Goal: Information Seeking & Learning: Understand process/instructions

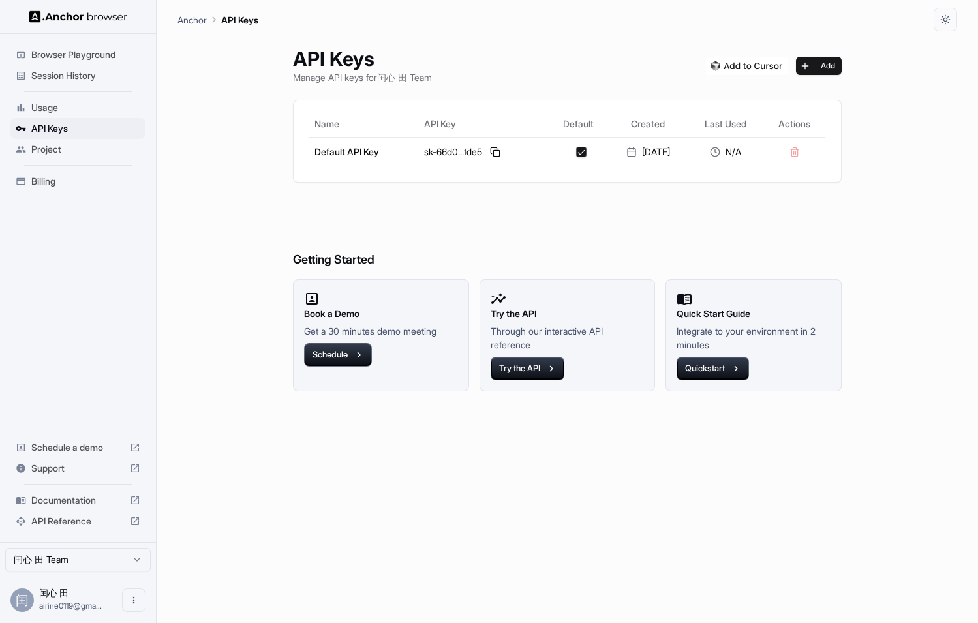
click at [81, 522] on span "API Reference" at bounding box center [77, 521] width 93 height 13
click at [604, 56] on div "API Keys Manage API keys for 闰心 田 Team Add" at bounding box center [567, 65] width 549 height 37
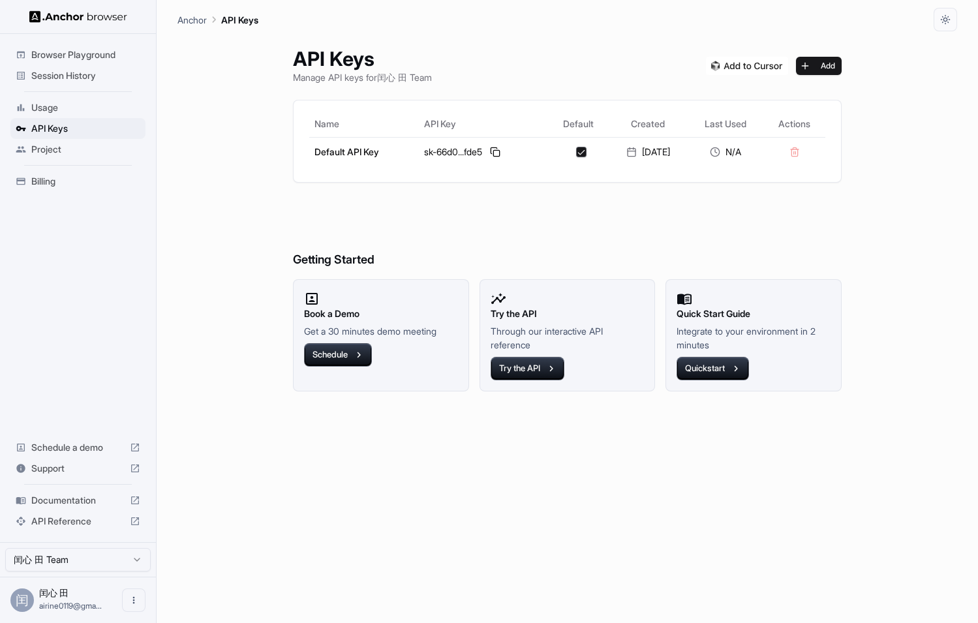
click at [604, 56] on div "API Keys Manage API keys for 闰心 田 Team Add" at bounding box center [567, 65] width 549 height 37
click at [507, 5] on div "Anchor API Keys" at bounding box center [567, 15] width 780 height 31
click at [521, 85] on div "API Keys Manage API keys for 闰心 田 Team Add Name API Key Default Created Last Us…" at bounding box center [567, 327] width 580 height 592
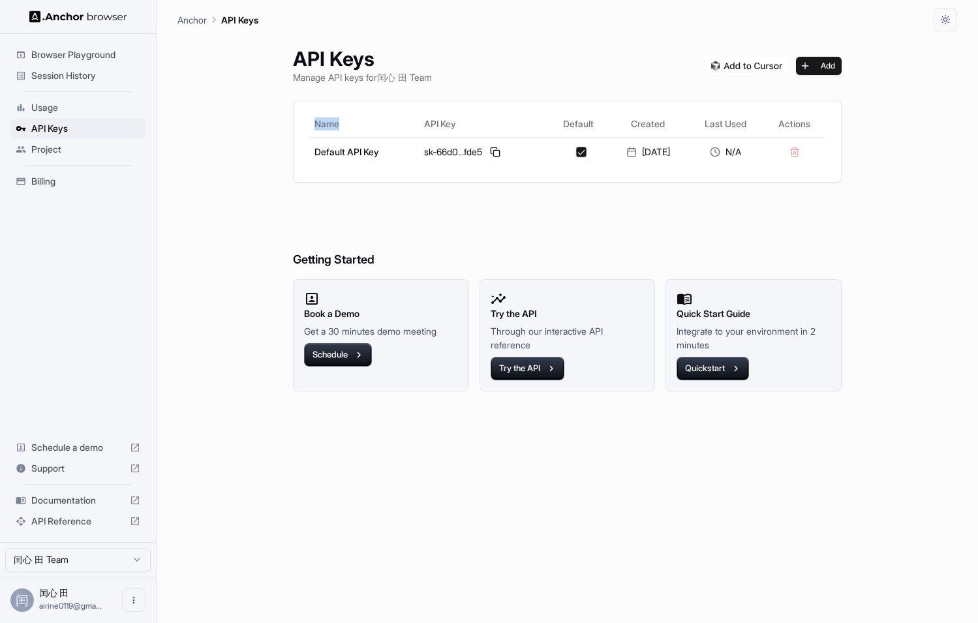
click at [521, 85] on div "API Keys Manage API keys for 闰心 田 Team Add Name API Key Default Created Last Us…" at bounding box center [567, 327] width 580 height 592
click at [194, 468] on div "API Keys Manage API keys for 闰心 田 Team Add Name API Key Default Created Last Us…" at bounding box center [567, 327] width 780 height 592
click at [92, 508] on div "Documentation" at bounding box center [77, 500] width 135 height 21
